Goal: Check status: Verify the current state of an ongoing process or item

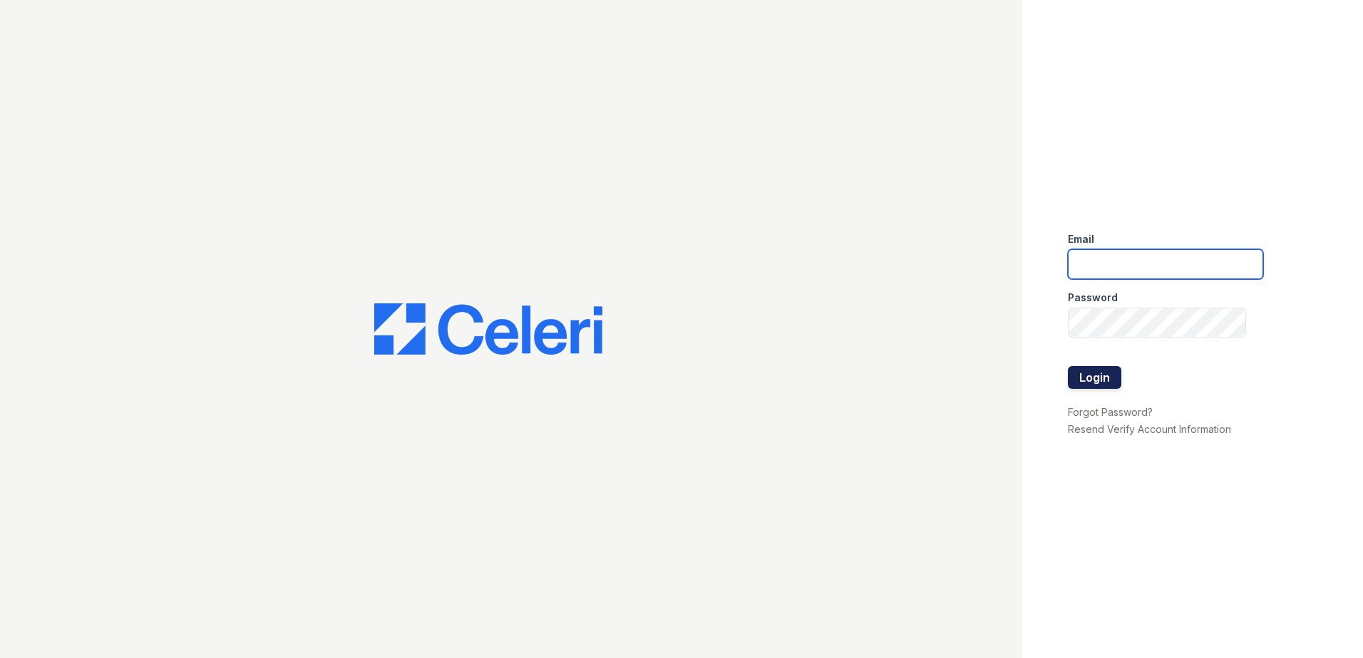
type input "sclarke@trinity-pm.com"
click at [1098, 382] on button "Login" at bounding box center [1094, 377] width 53 height 23
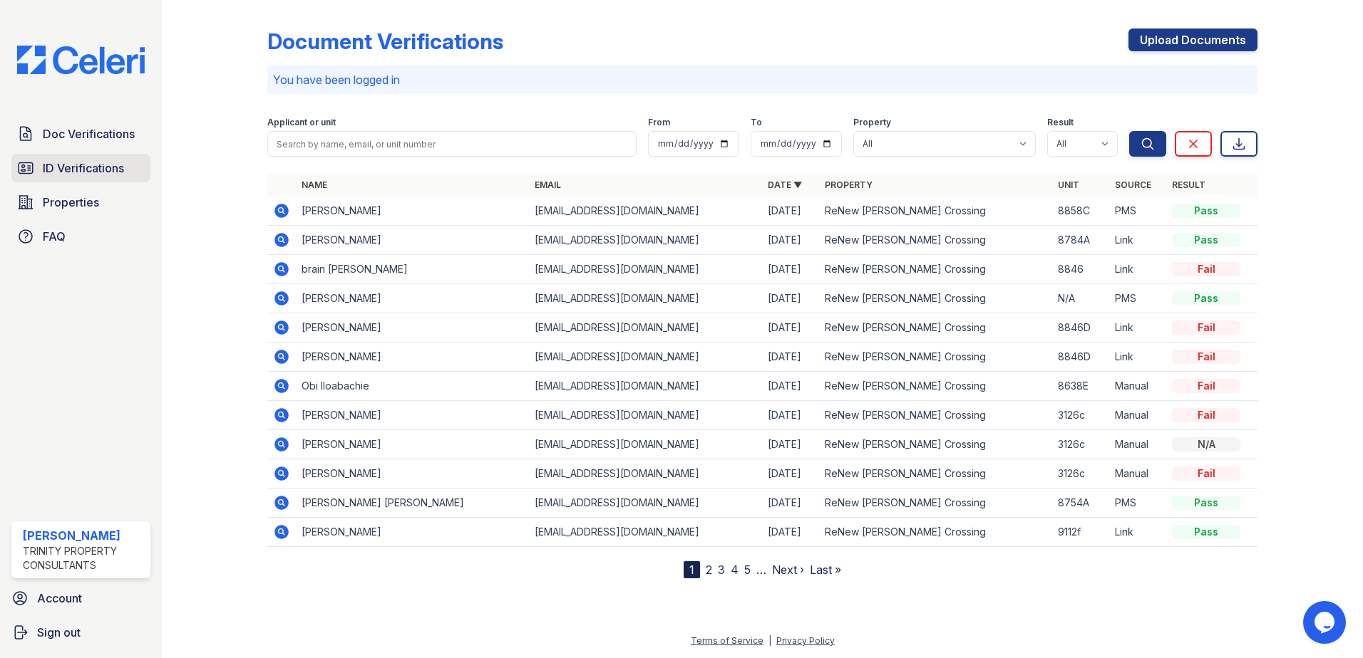
click at [86, 162] on span "ID Verifications" at bounding box center [83, 168] width 81 height 17
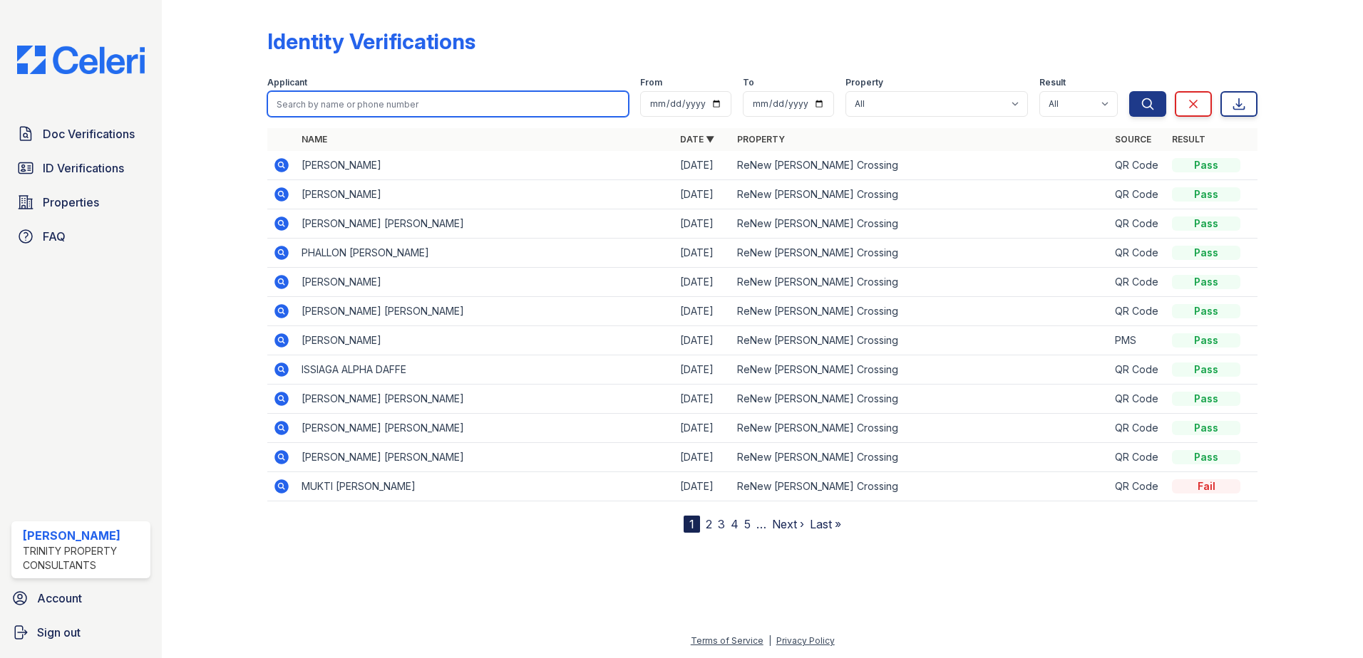
click at [332, 113] on input "search" at bounding box center [447, 104] width 361 height 26
type input "[PERSON_NAME]"
click at [1129, 91] on button "Search" at bounding box center [1147, 104] width 37 height 26
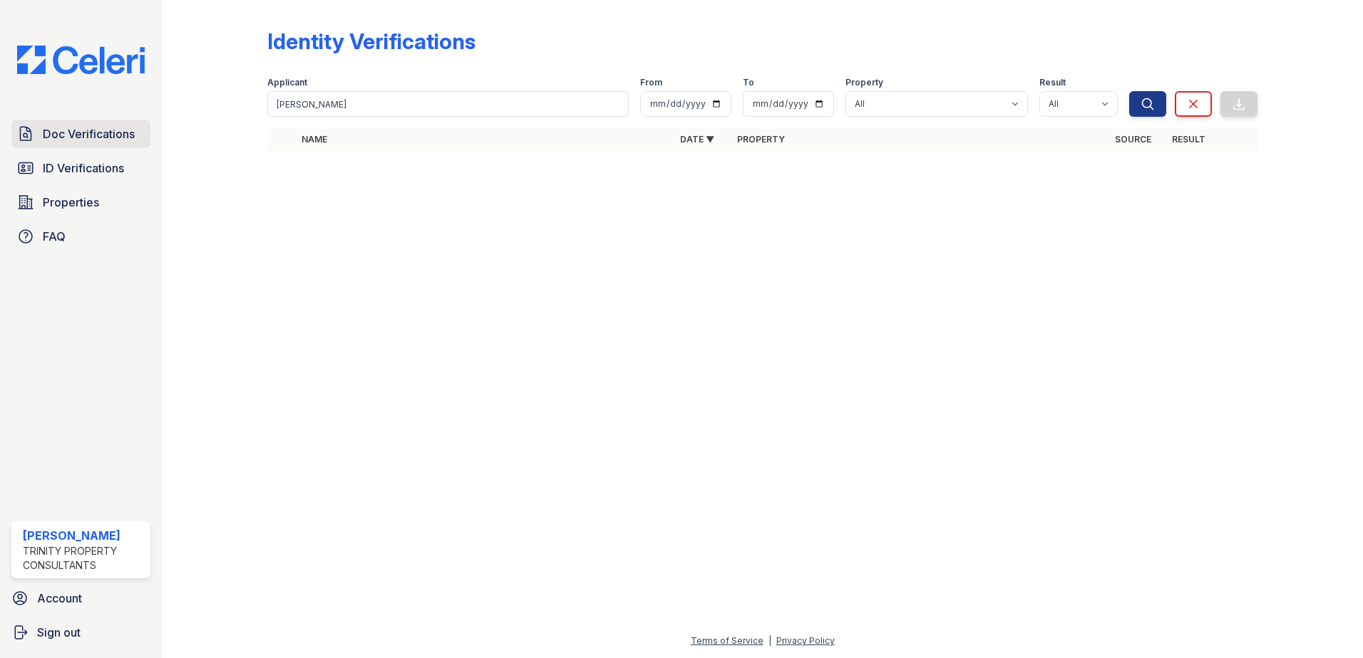
click at [116, 138] on span "Doc Verifications" at bounding box center [89, 133] width 92 height 17
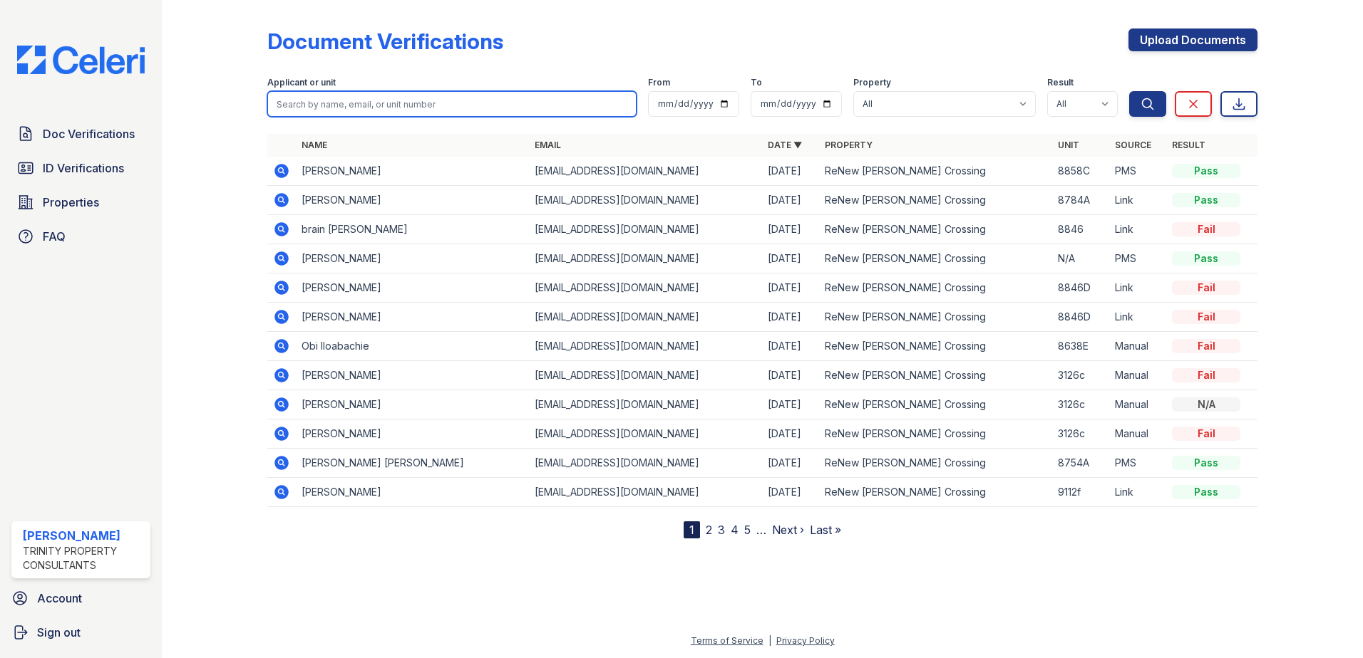
click at [306, 94] on input "search" at bounding box center [451, 104] width 369 height 26
type input "Daria"
click at [1129, 91] on button "Search" at bounding box center [1147, 104] width 37 height 26
